Goal: Find contact information: Find contact information

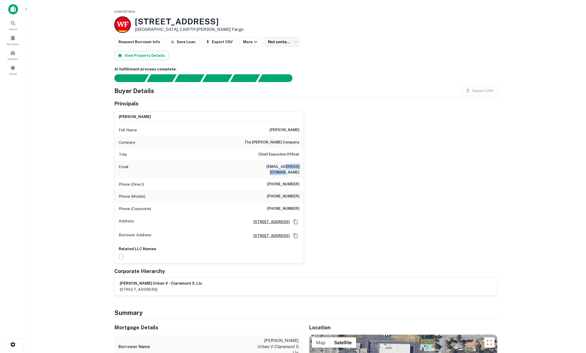
drag, startPoint x: 273, startPoint y: 166, endPoint x: 307, endPoint y: 168, distance: 33.7
click at [307, 168] on div "scott b. laurie Full Name scott b. laurie Company the olson company Title Chief…" at bounding box center [303, 186] width 387 height 156
drag, startPoint x: 297, startPoint y: 171, endPoint x: 292, endPoint y: 169, distance: 5.8
click at [297, 171] on div "Email slaurie@theolsonco.com" at bounding box center [209, 169] width 189 height 17
drag, startPoint x: 284, startPoint y: 167, endPoint x: 303, endPoint y: 168, distance: 19.0
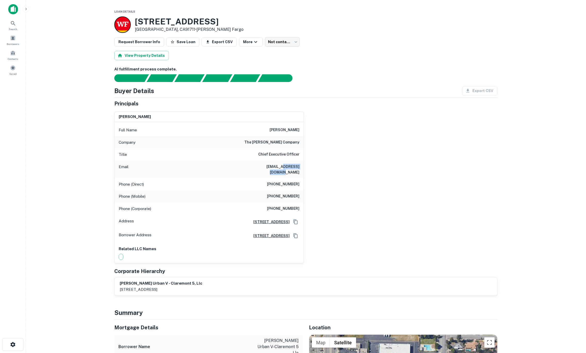
click at [303, 168] on div "scott b. laurie Full Name scott b. laurie Company the olson company Title Chief…" at bounding box center [208, 188] width 189 height 152
copy h6 "theolsonco.com"
click at [323, 173] on div "scott b. laurie Full Name scott b. laurie Company the olson company Title Chief…" at bounding box center [303, 186] width 387 height 156
drag, startPoint x: 295, startPoint y: 167, endPoint x: 303, endPoint y: 168, distance: 7.8
click at [303, 168] on div "Email slaurie@theolsonco.com" at bounding box center [209, 169] width 189 height 17
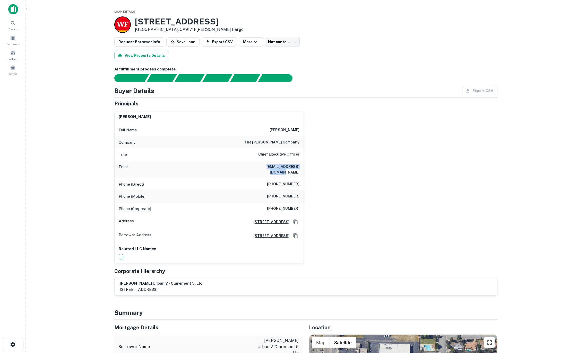
copy h6 "slaurie@theolsonco.com"
click at [292, 43] on body "Search Borrowers Contacts Saved Loan Details 1030 Foothill Blvd Claremont, CA91…" at bounding box center [293, 176] width 586 height 353
click at [281, 61] on li "Attempted" at bounding box center [277, 62] width 40 height 9
type input "*********"
